Goal: Check status: Check status

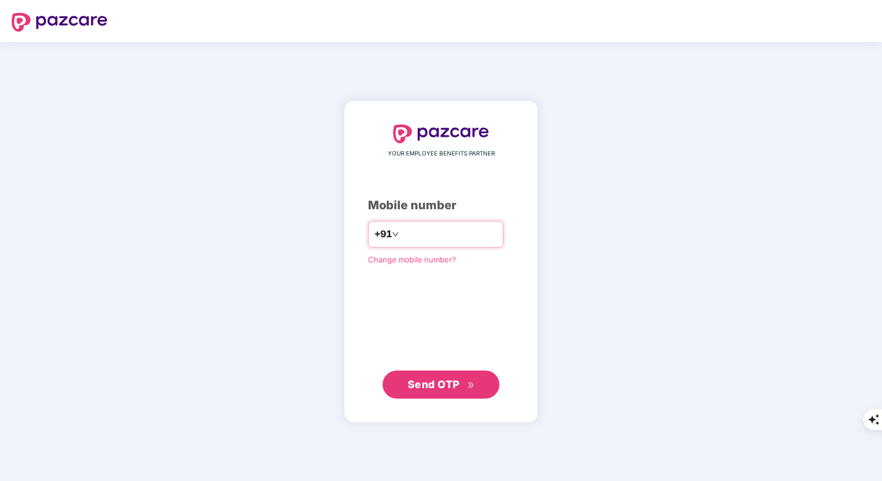
click at [408, 236] on input "number" at bounding box center [449, 234] width 96 height 19
type input "**********"
click at [427, 373] on button "Send OTP" at bounding box center [441, 384] width 117 height 28
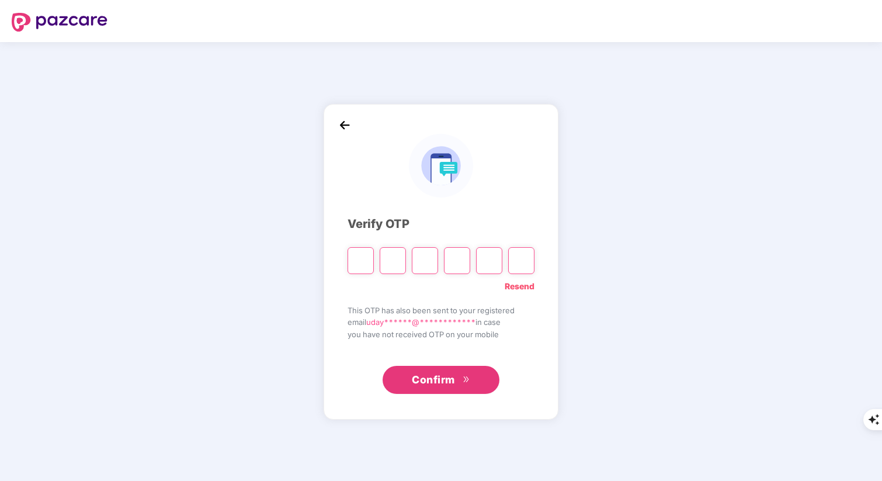
type input "*"
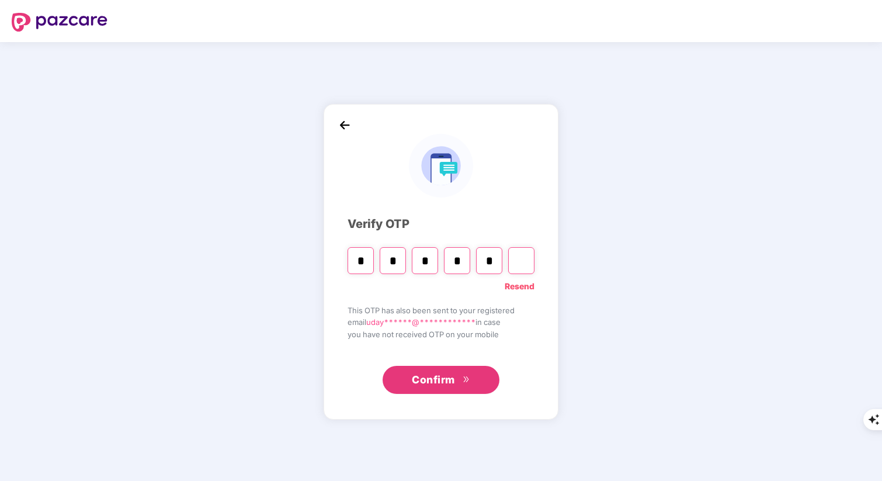
type input "*"
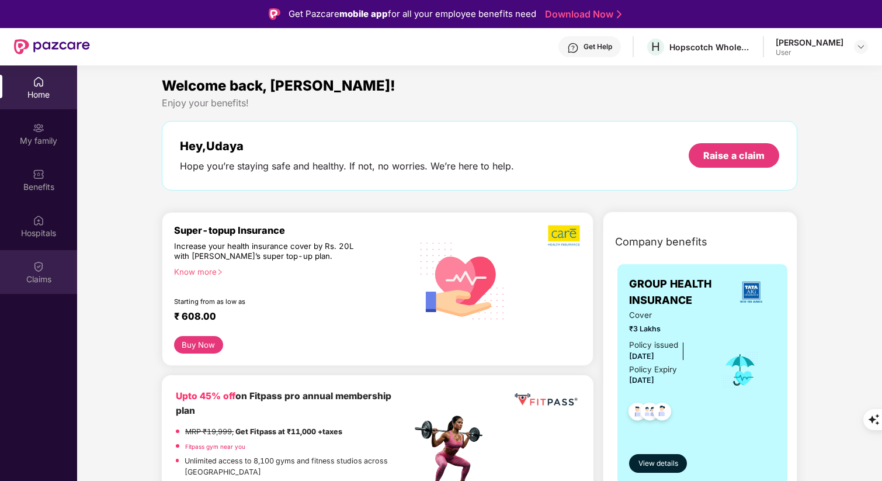
click at [42, 273] on div "Claims" at bounding box center [38, 279] width 77 height 12
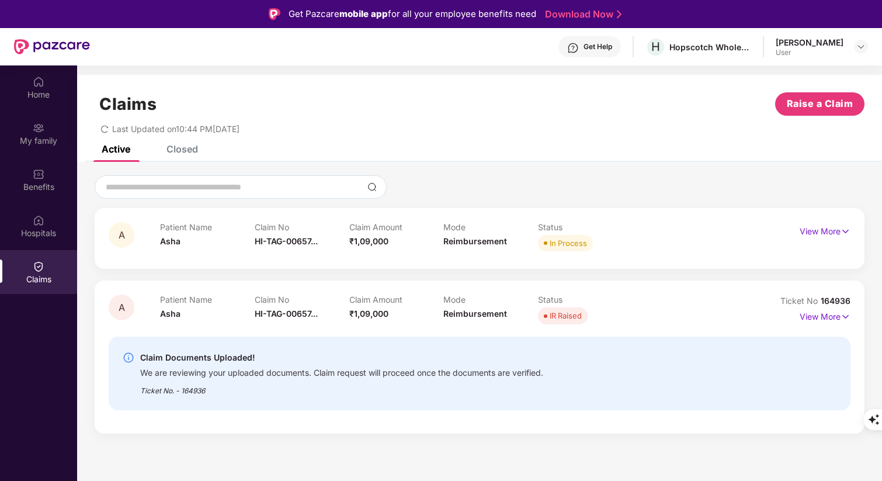
click at [412, 135] on div "Claims Raise a Claim Last Updated on 10:44 PM[DATE]" at bounding box center [479, 110] width 805 height 71
click at [842, 226] on img at bounding box center [846, 231] width 10 height 13
